Goal: Task Accomplishment & Management: Manage account settings

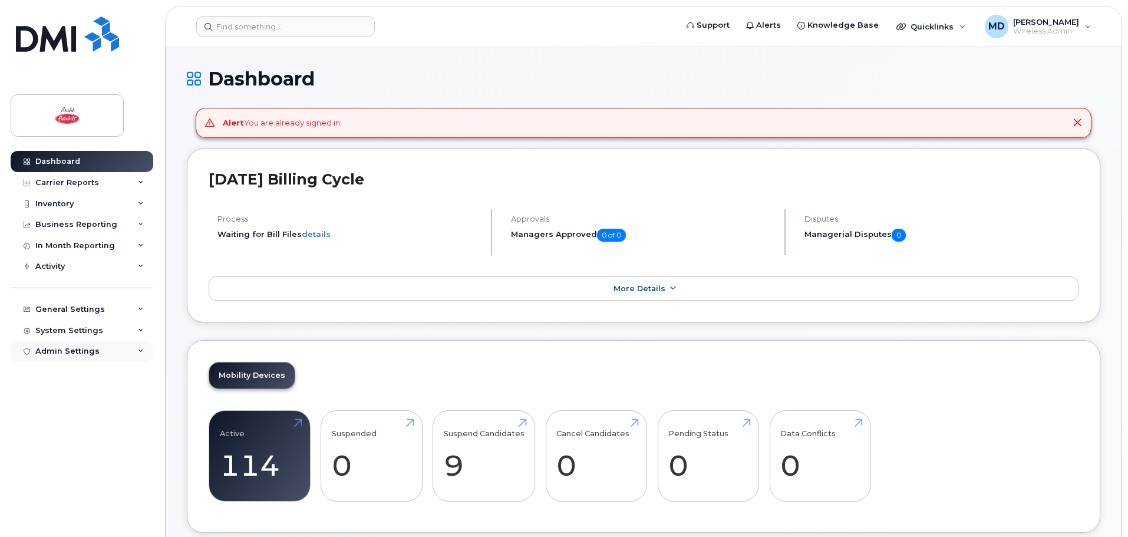
click at [95, 348] on div "Admin Settings" at bounding box center [67, 350] width 64 height 9
click at [77, 377] on div "SSO SAML" at bounding box center [62, 373] width 42 height 11
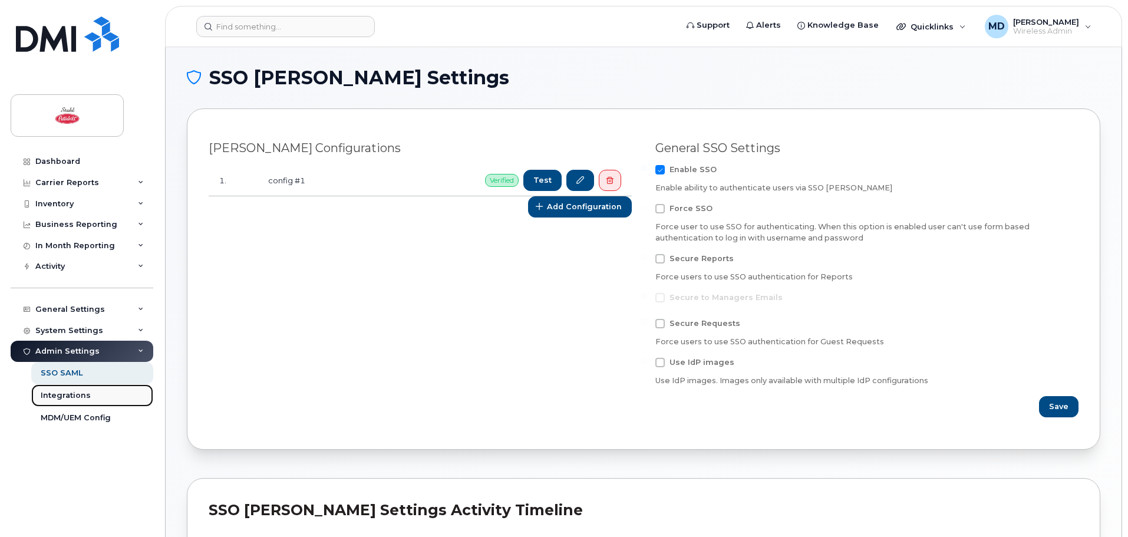
click at [68, 395] on div "Integrations" at bounding box center [66, 395] width 50 height 11
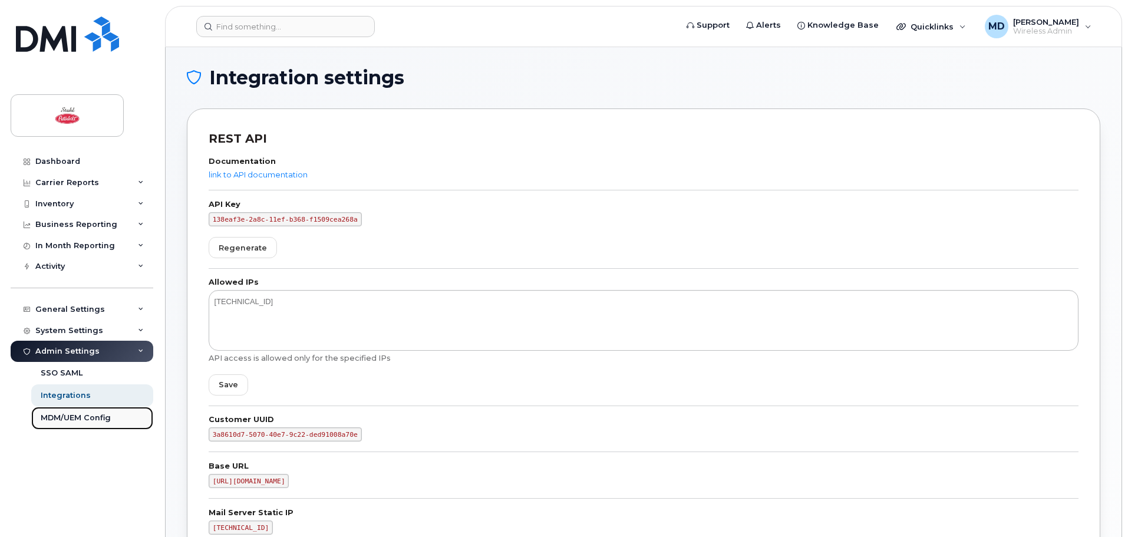
click at [74, 419] on div "MDM/UEM Config" at bounding box center [76, 417] width 70 height 11
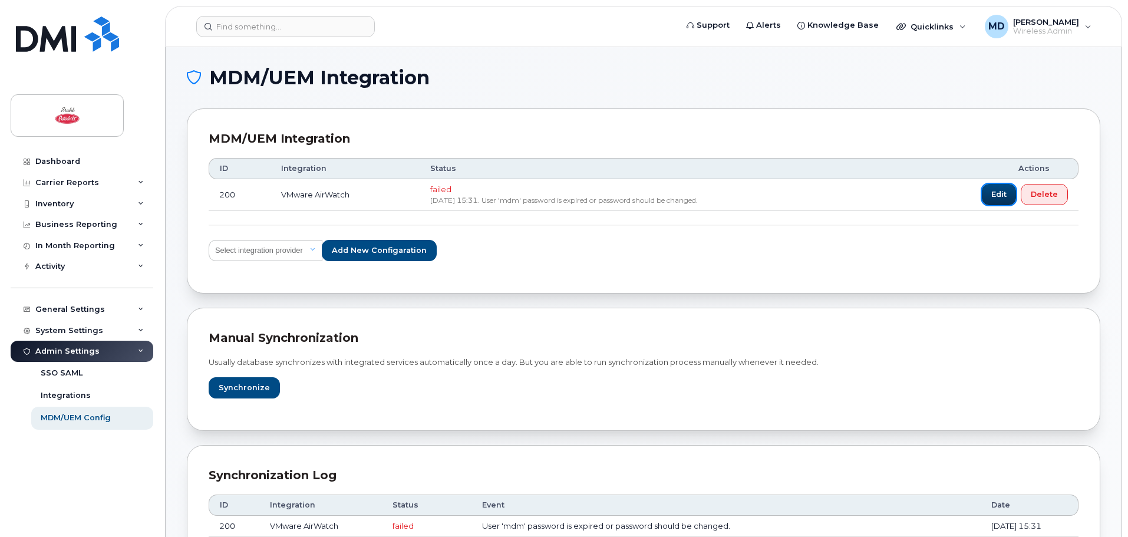
click at [992, 194] on span "Edit" at bounding box center [998, 194] width 15 height 11
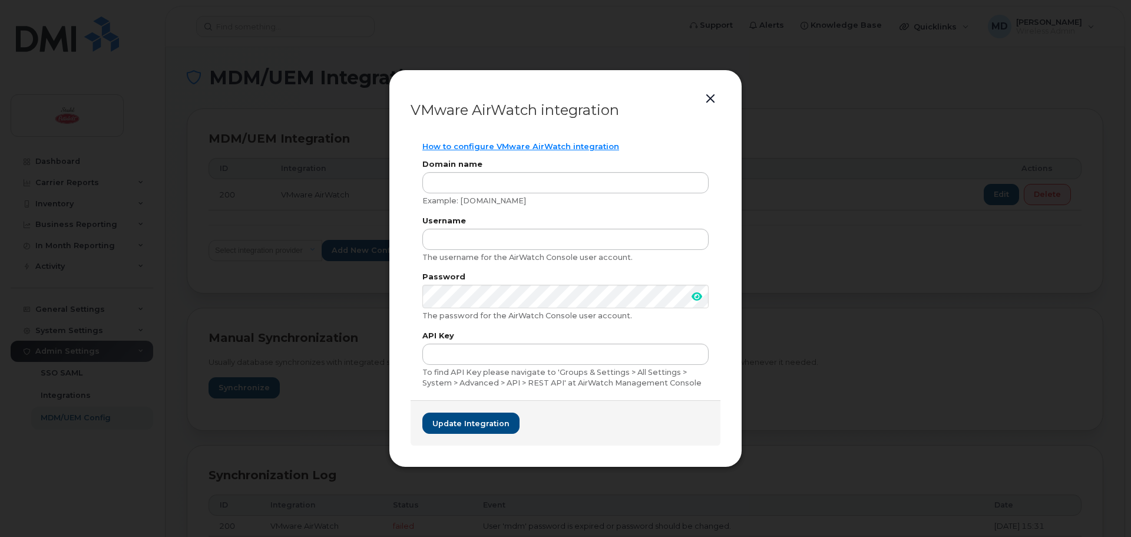
click at [692, 291] on span at bounding box center [697, 297] width 24 height 24
click at [454, 242] on input "text" at bounding box center [565, 239] width 286 height 21
drag, startPoint x: 472, startPoint y: 239, endPoint x: 389, endPoint y: 237, distance: 82.5
click at [389, 237] on div "VMware AirWatch integration How to configure VMware AirWatch integration Domain…" at bounding box center [565, 269] width 353 height 398
type input "mdm"
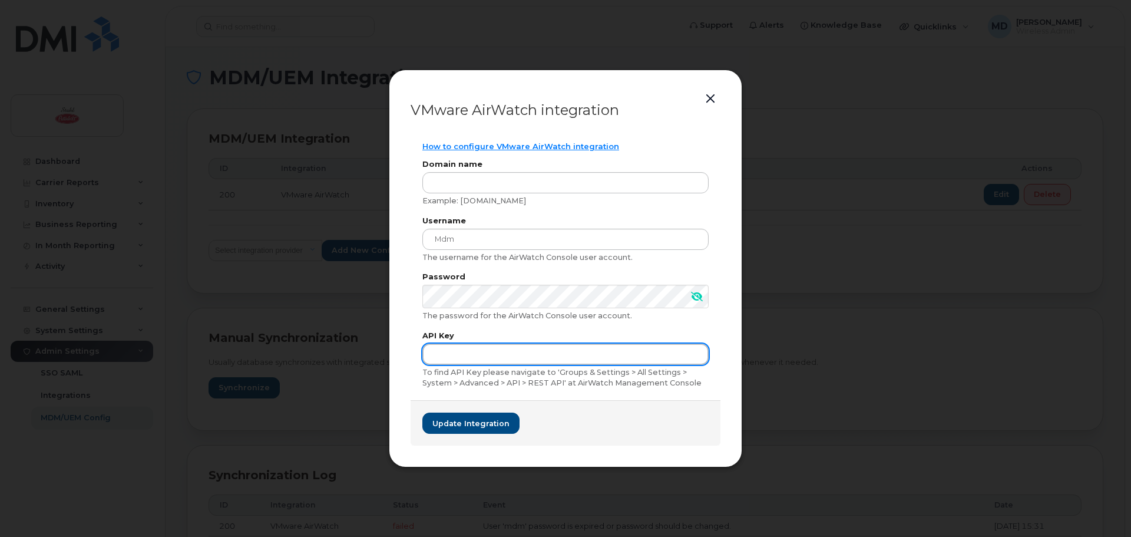
click at [499, 344] on input "text" at bounding box center [565, 353] width 286 height 21
paste input "kZ1kTOfNJvVvnxvMfJLWT5gUmyGx/7gBa+FuqePxp3g="
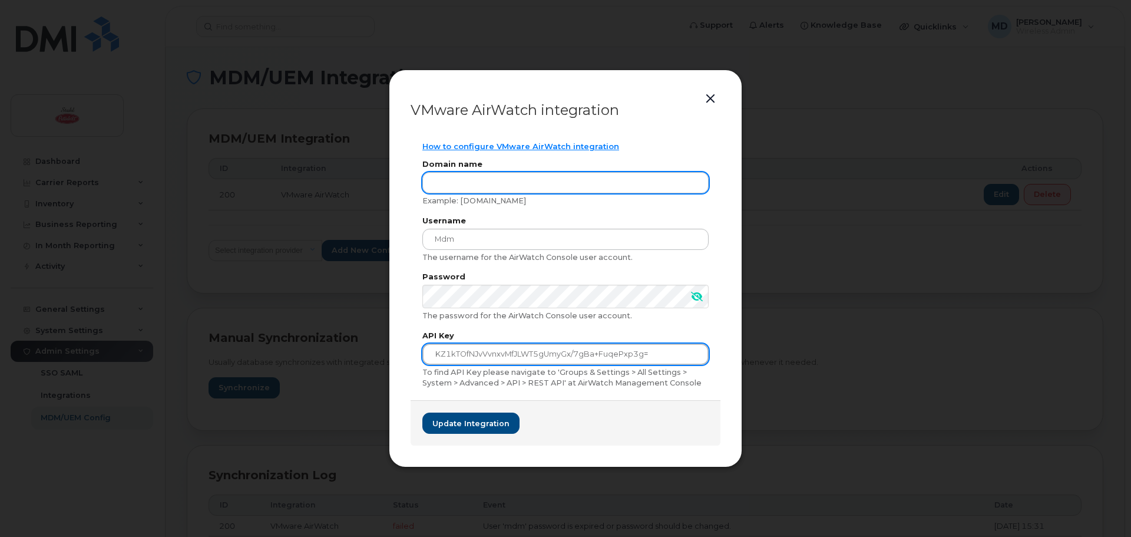
type input "kZ1kTOfNJvVvnxvMfJLWT5gUmyGx/7gBa+FuqePxp3g="
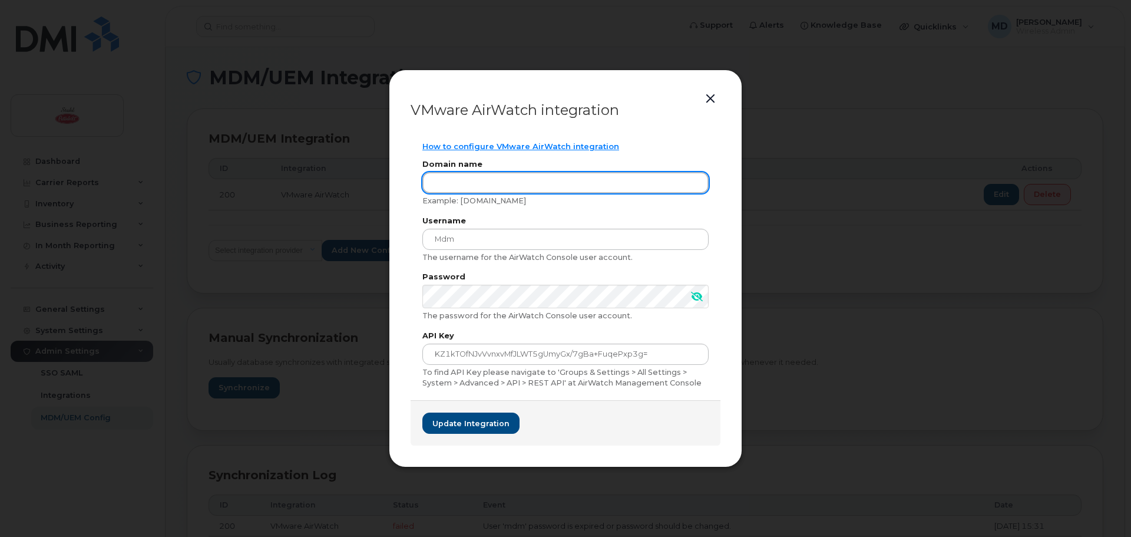
click at [453, 183] on input "text" at bounding box center [565, 182] width 286 height 21
type input "[DOMAIN_NAME]"
click at [407, 204] on div "VMware AirWatch integration How to configure VMware AirWatch integration Domain…" at bounding box center [565, 269] width 353 height 398
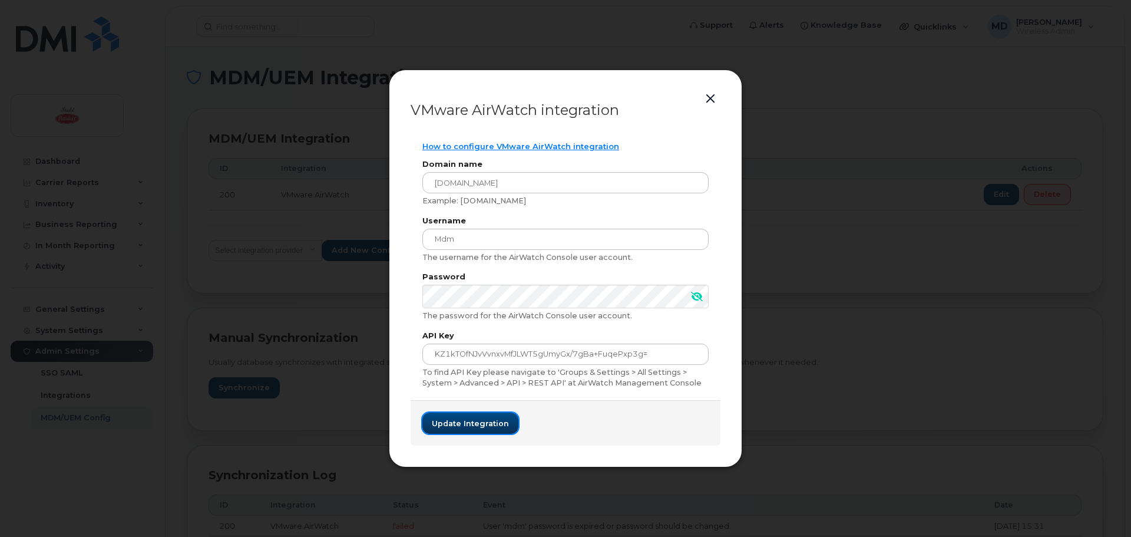
click at [488, 416] on button "Update integration" at bounding box center [470, 422] width 96 height 21
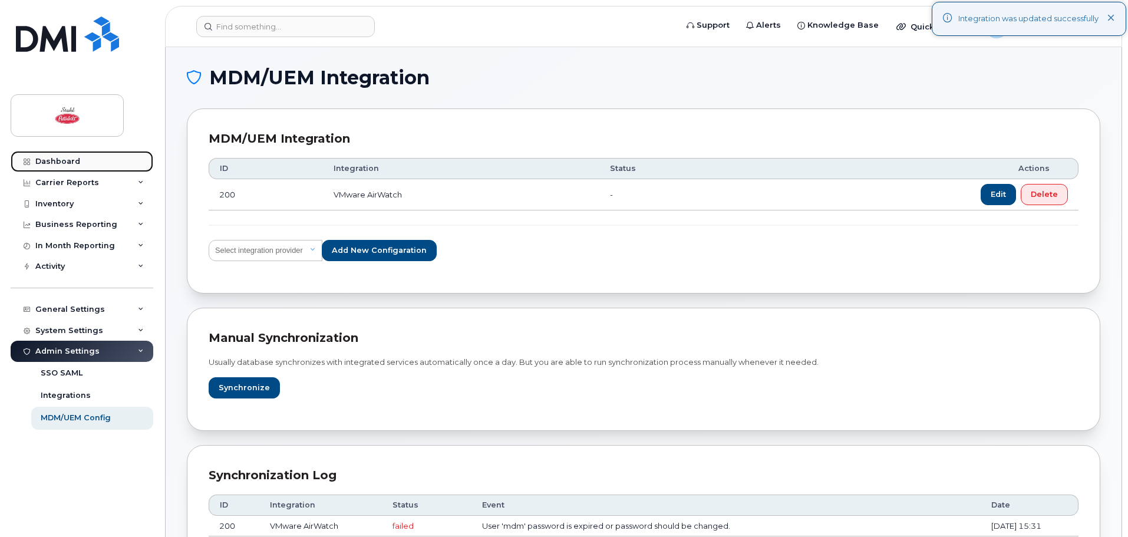
click at [56, 160] on div "Dashboard" at bounding box center [57, 161] width 45 height 9
